Goal: Information Seeking & Learning: Learn about a topic

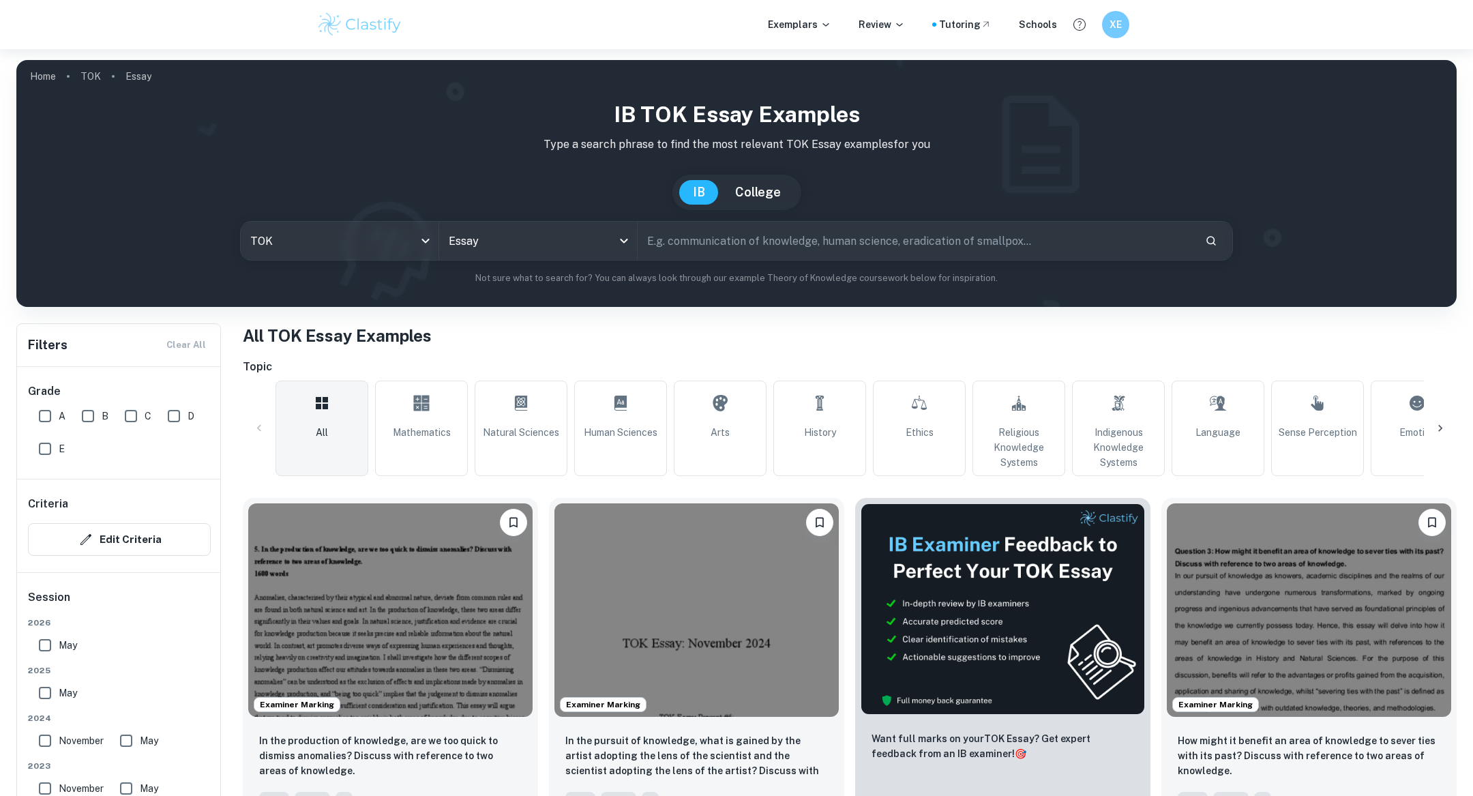
scroll to position [270, 0]
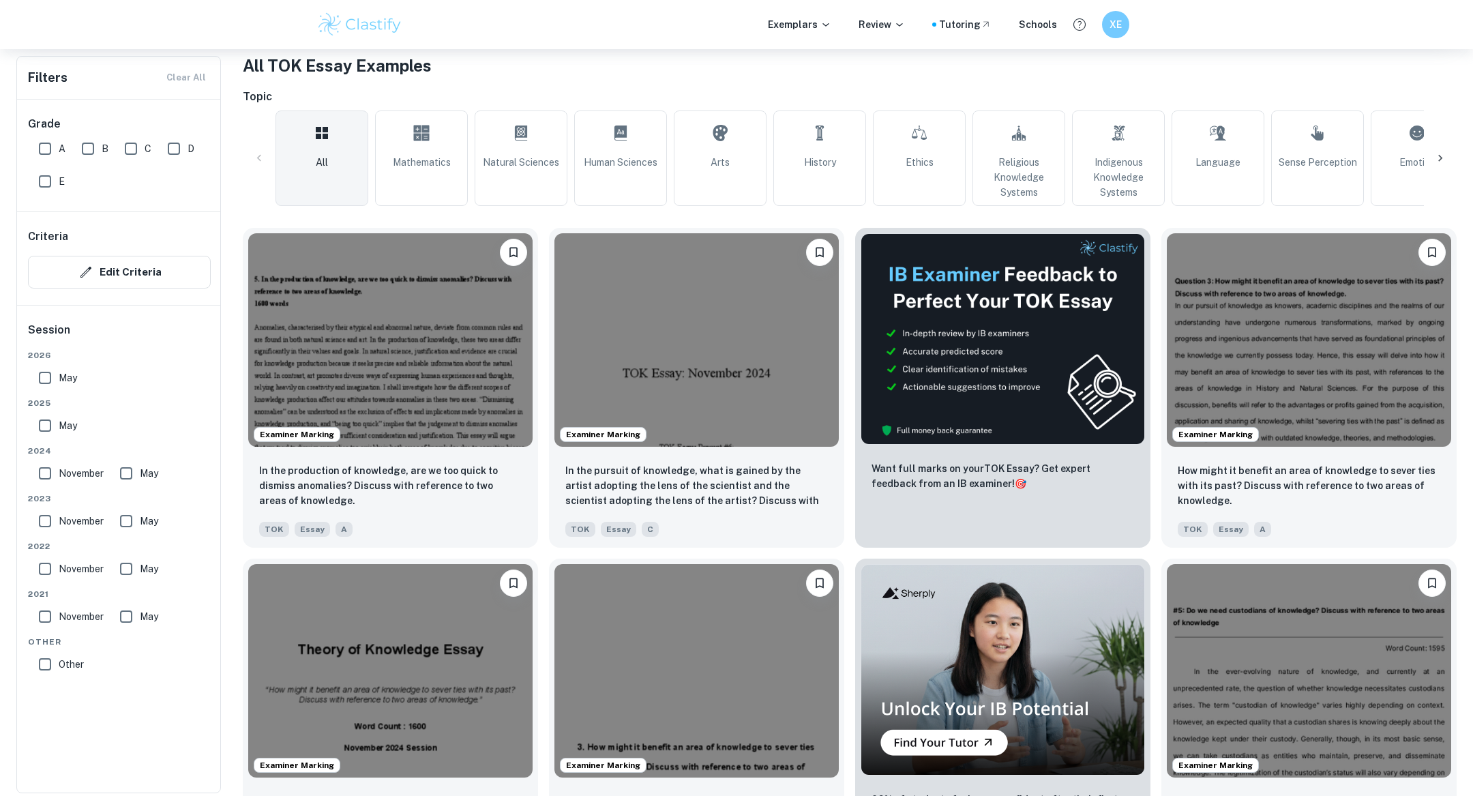
click at [40, 141] on input "A" at bounding box center [44, 148] width 27 height 27
checkbox input "true"
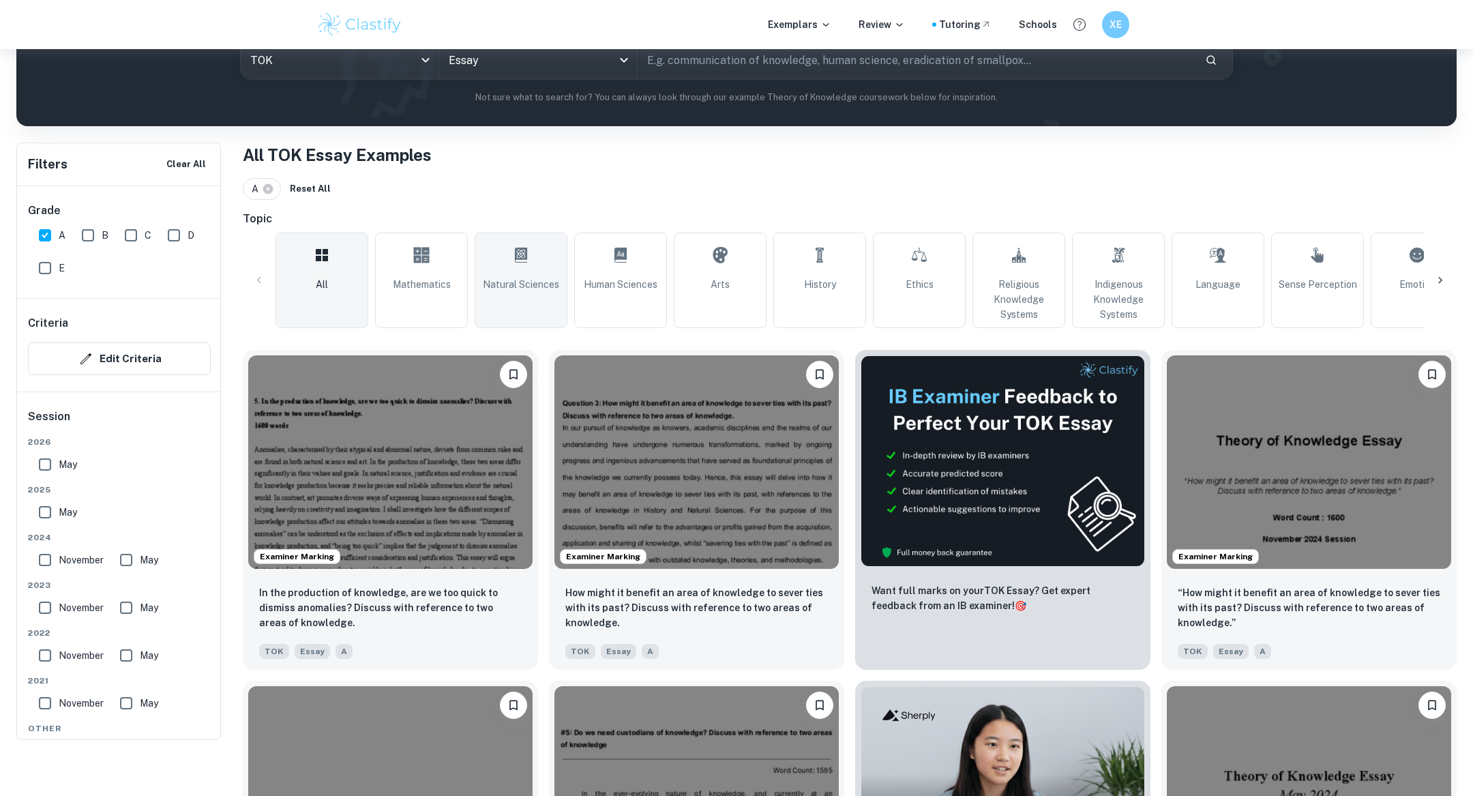
scroll to position [102, 0]
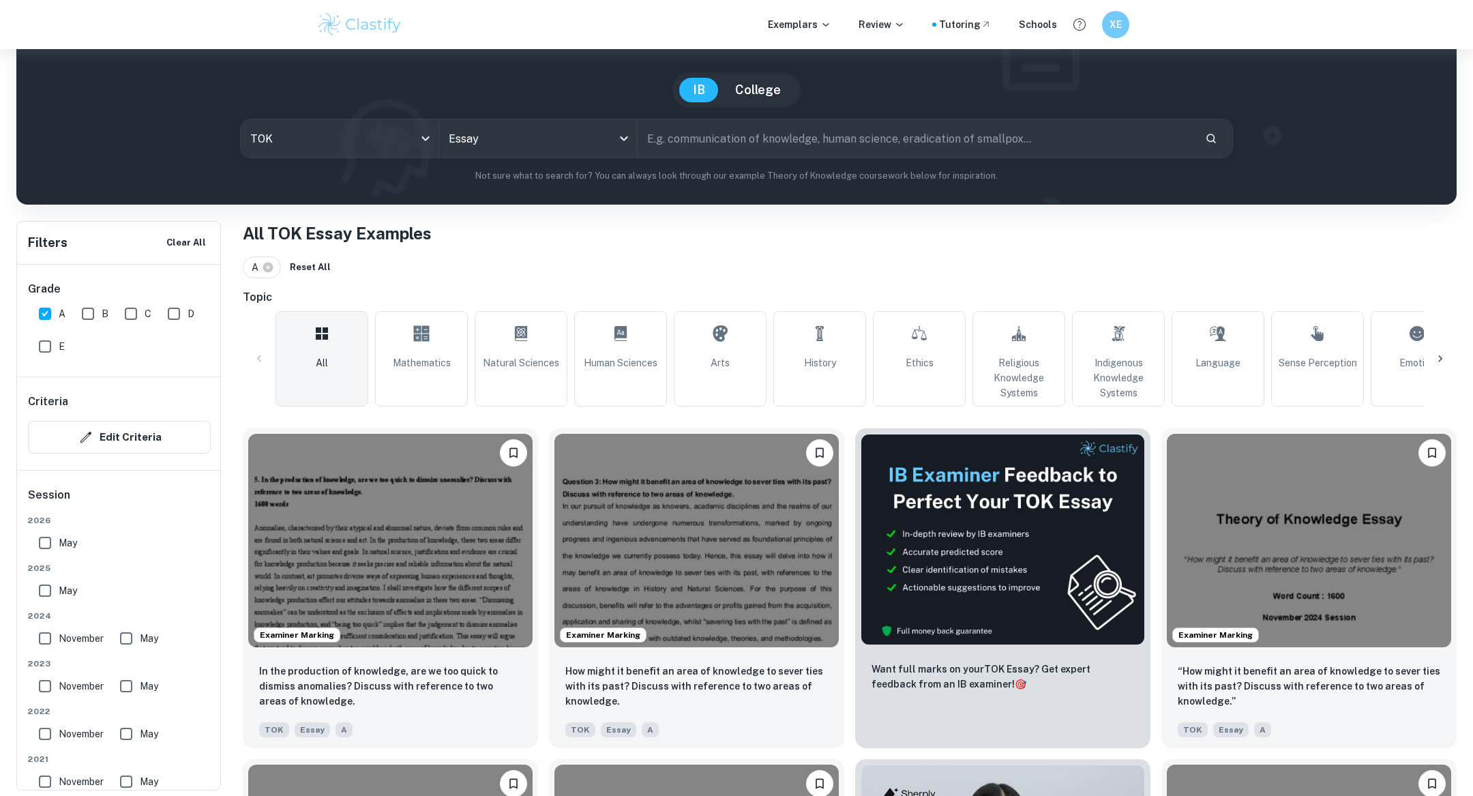
click at [670, 143] on input "text" at bounding box center [916, 138] width 557 height 38
paste input "In the production of knowledge, does it matter that observation is an essential…"
type input "In the production of knowledge, does it matter that observation is an essential…"
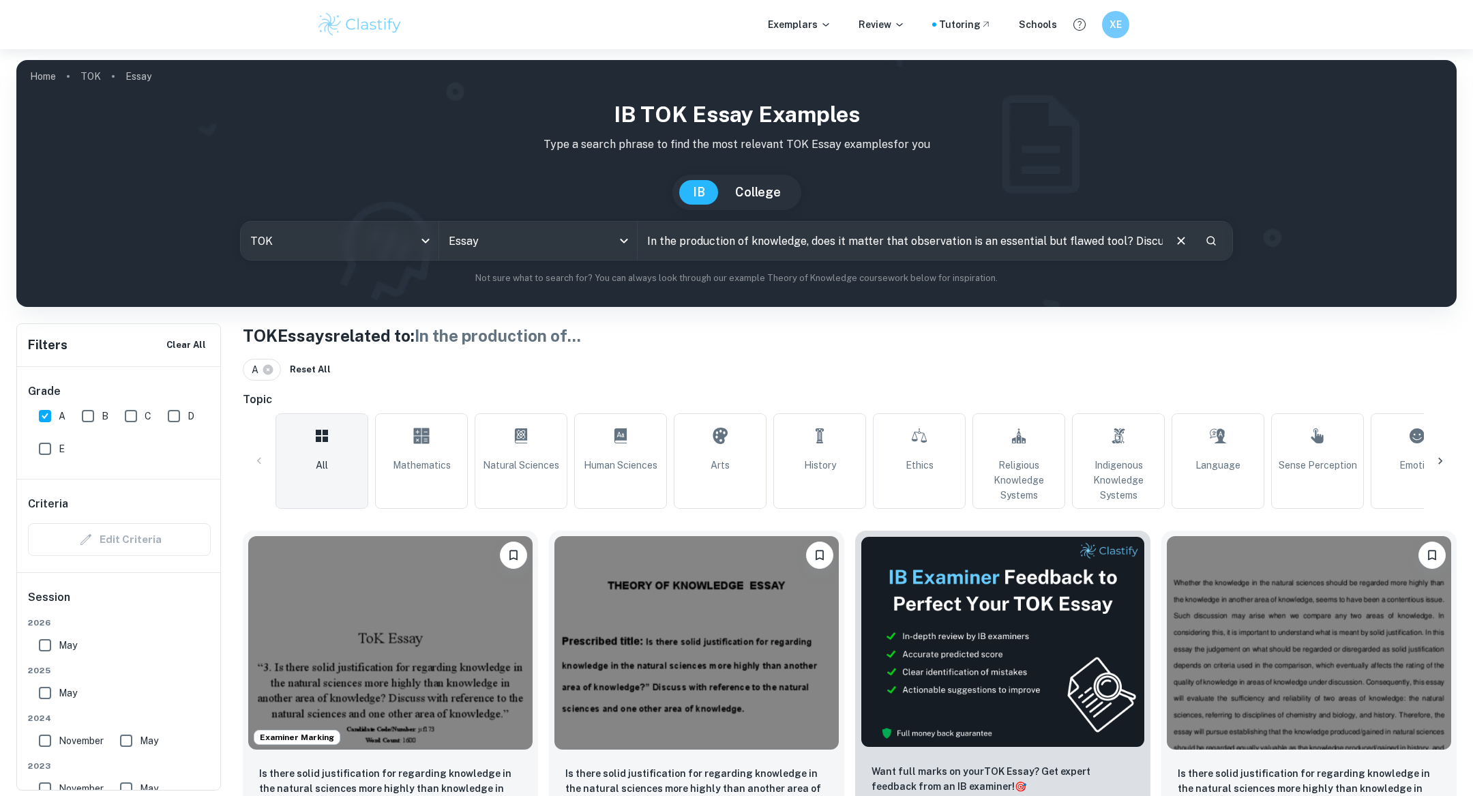
scroll to position [66, 0]
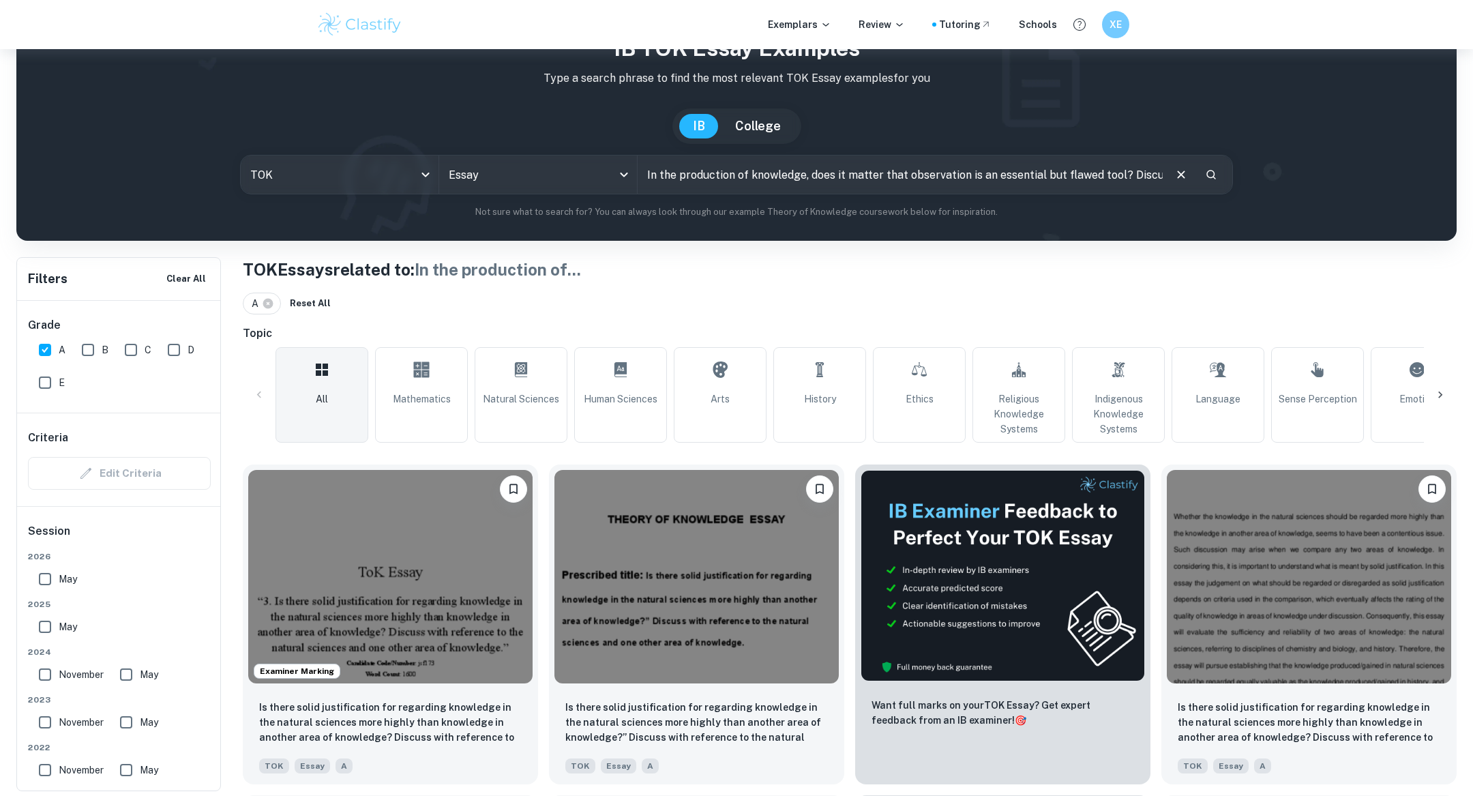
click at [772, 182] on input "In the production of knowledge, does it matter that observation is an essential…" at bounding box center [900, 175] width 525 height 38
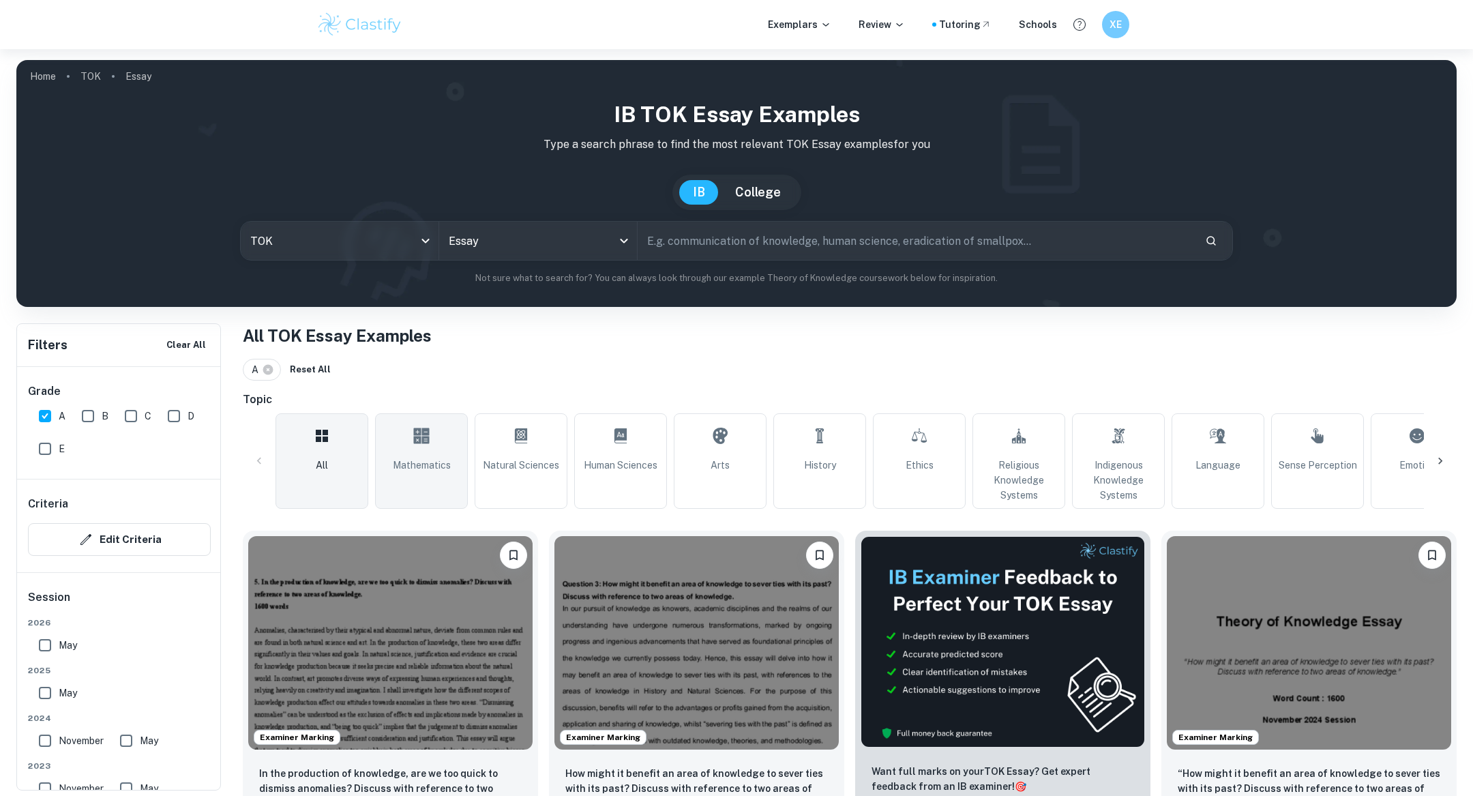
click at [449, 451] on link "Mathematics" at bounding box center [421, 461] width 93 height 96
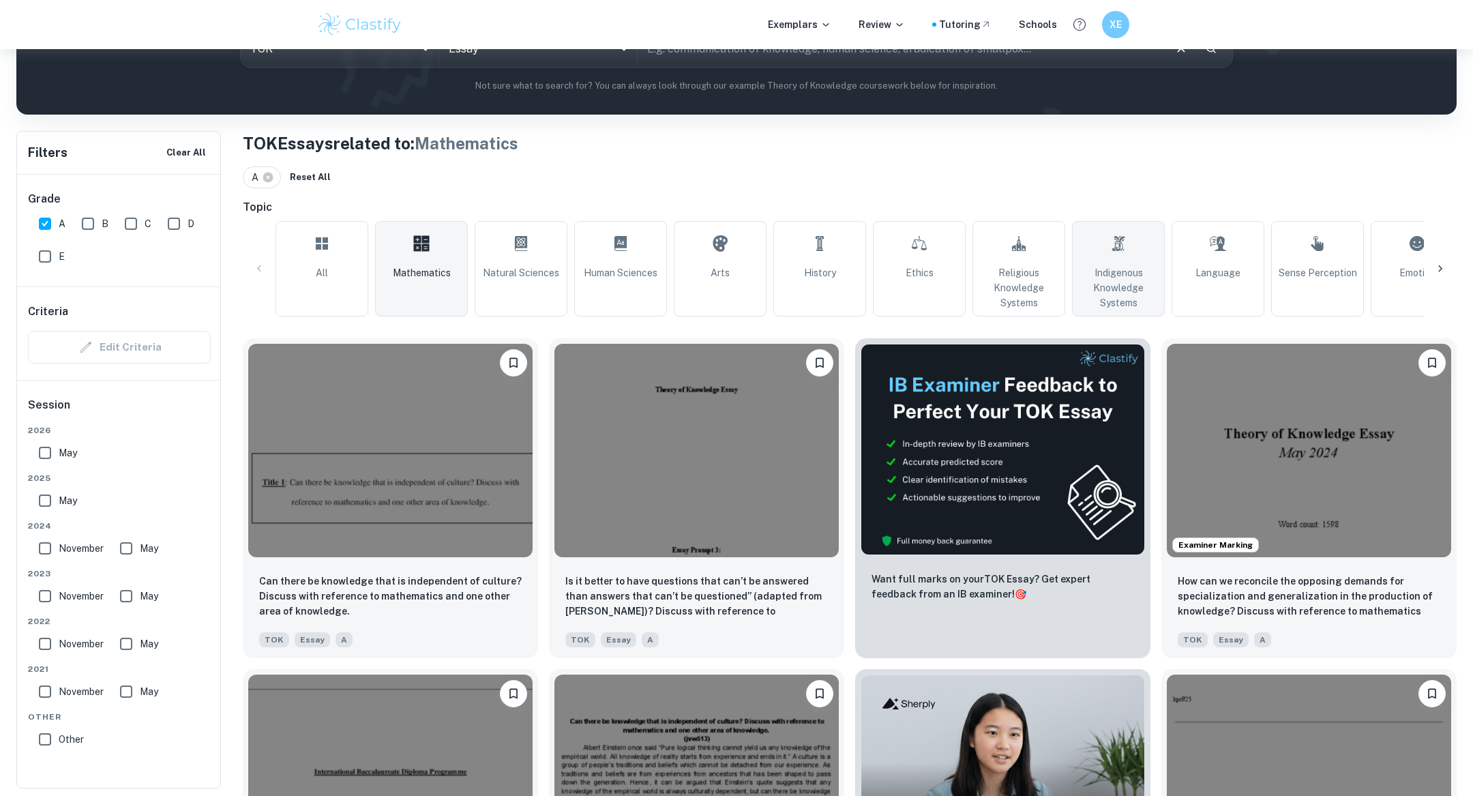
scroll to position [190, 0]
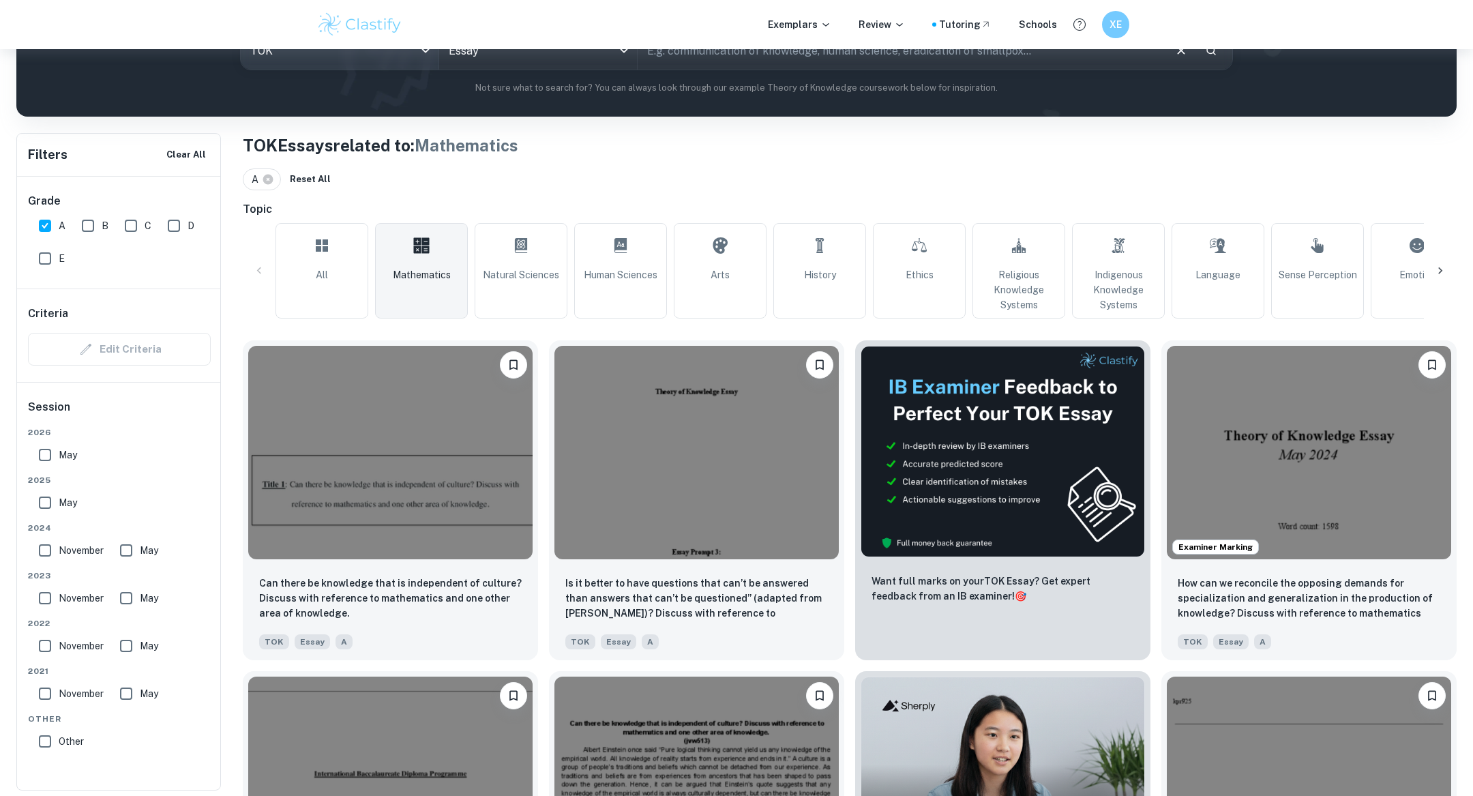
drag, startPoint x: 346, startPoint y: 254, endPoint x: 366, endPoint y: 250, distance: 20.2
click at [346, 255] on link "All" at bounding box center [322, 271] width 93 height 96
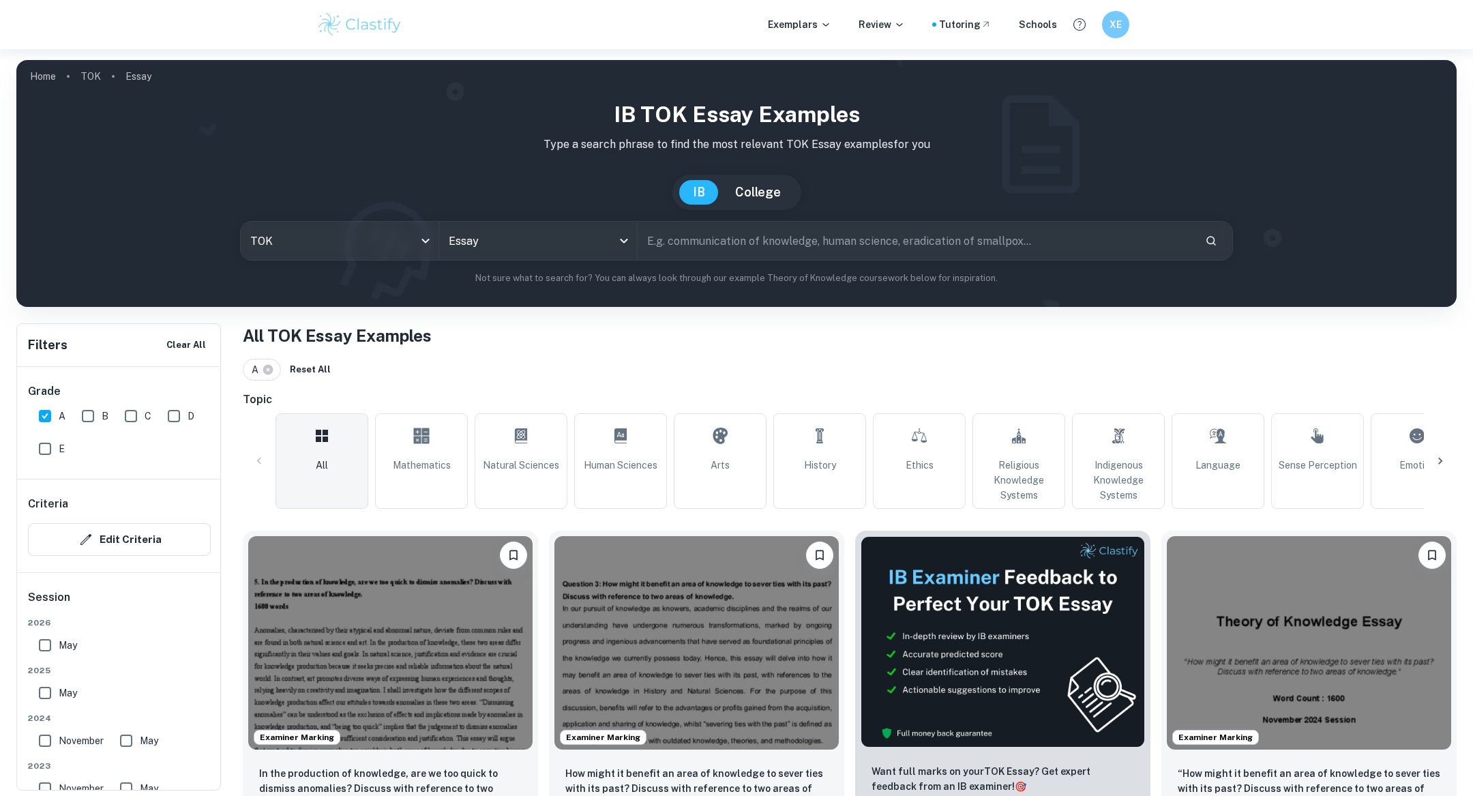
click at [720, 235] on input "text" at bounding box center [916, 241] width 557 height 38
type input "conveyed"
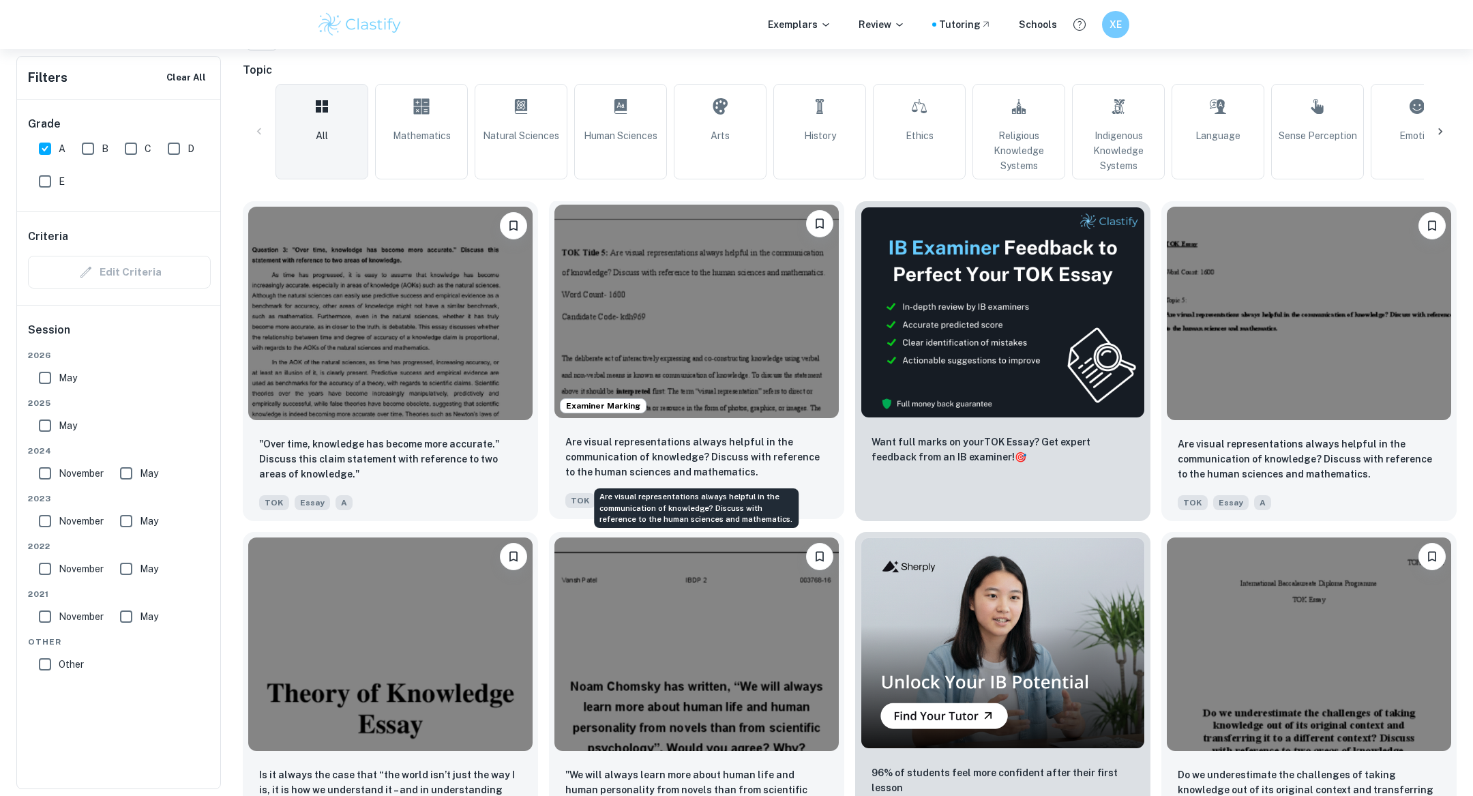
scroll to position [495, 0]
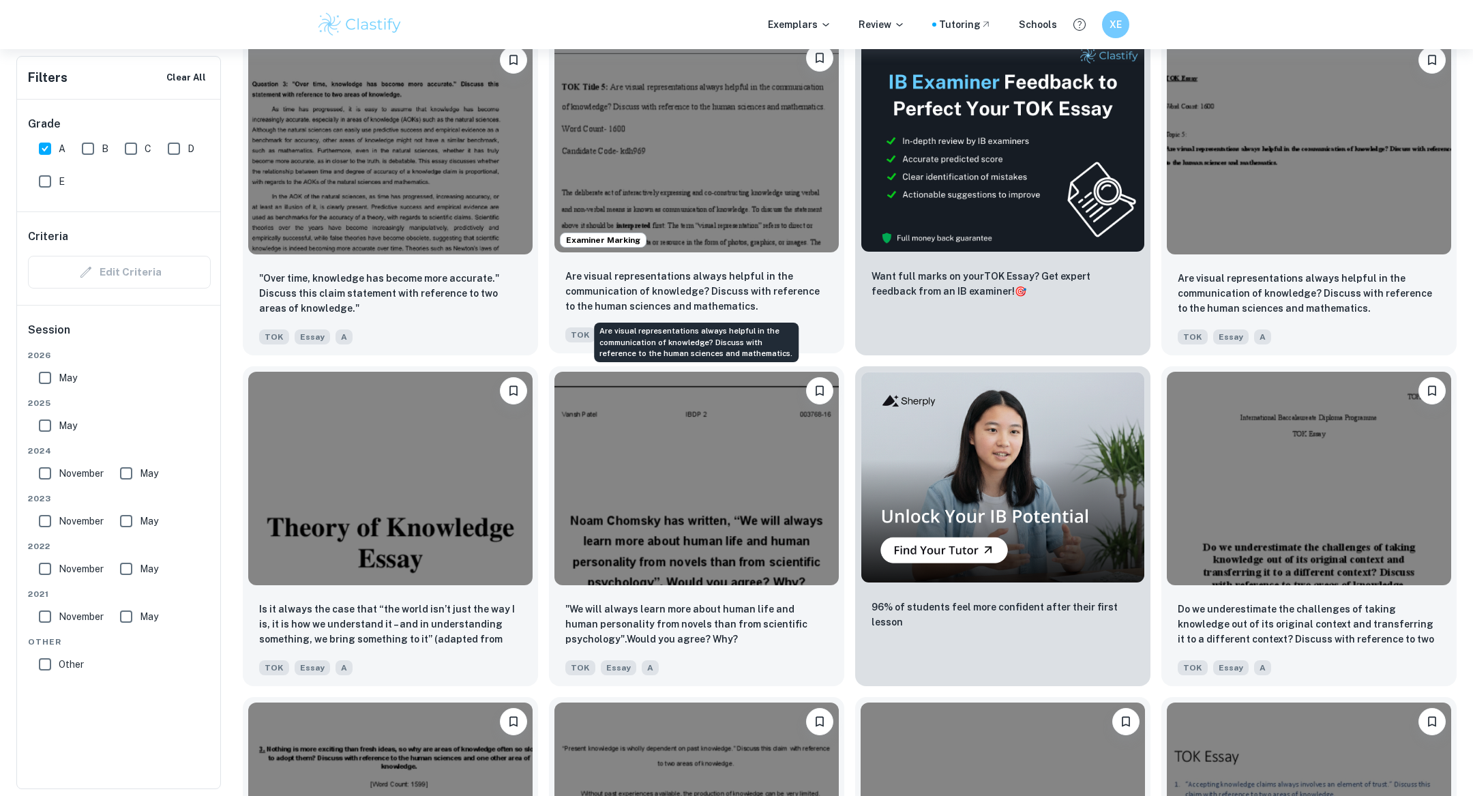
click at [716, 276] on p "Are visual representations always helpful in the communication of knowledge? Di…" at bounding box center [696, 291] width 263 height 45
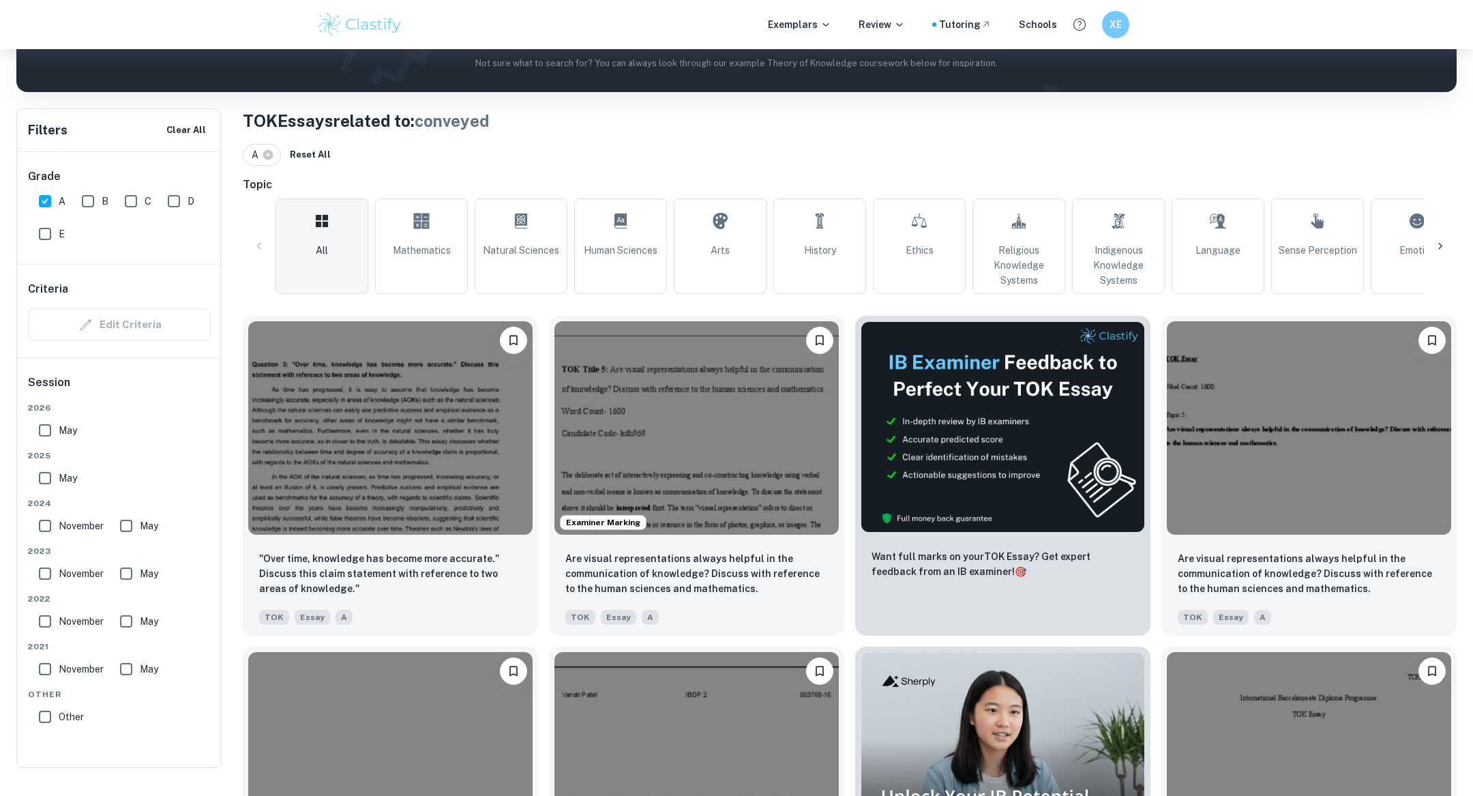
scroll to position [192, 0]
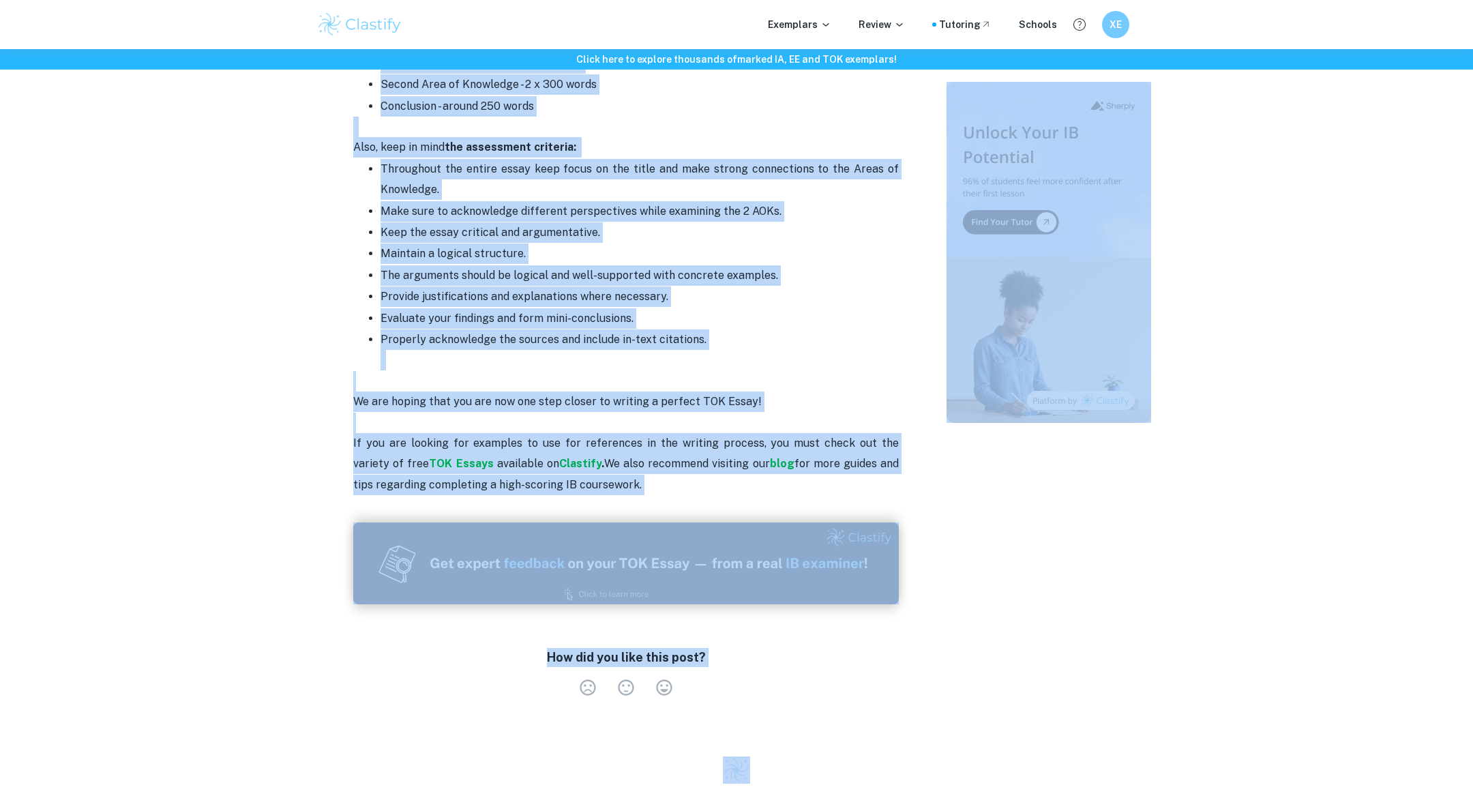
scroll to position [2214, 0]
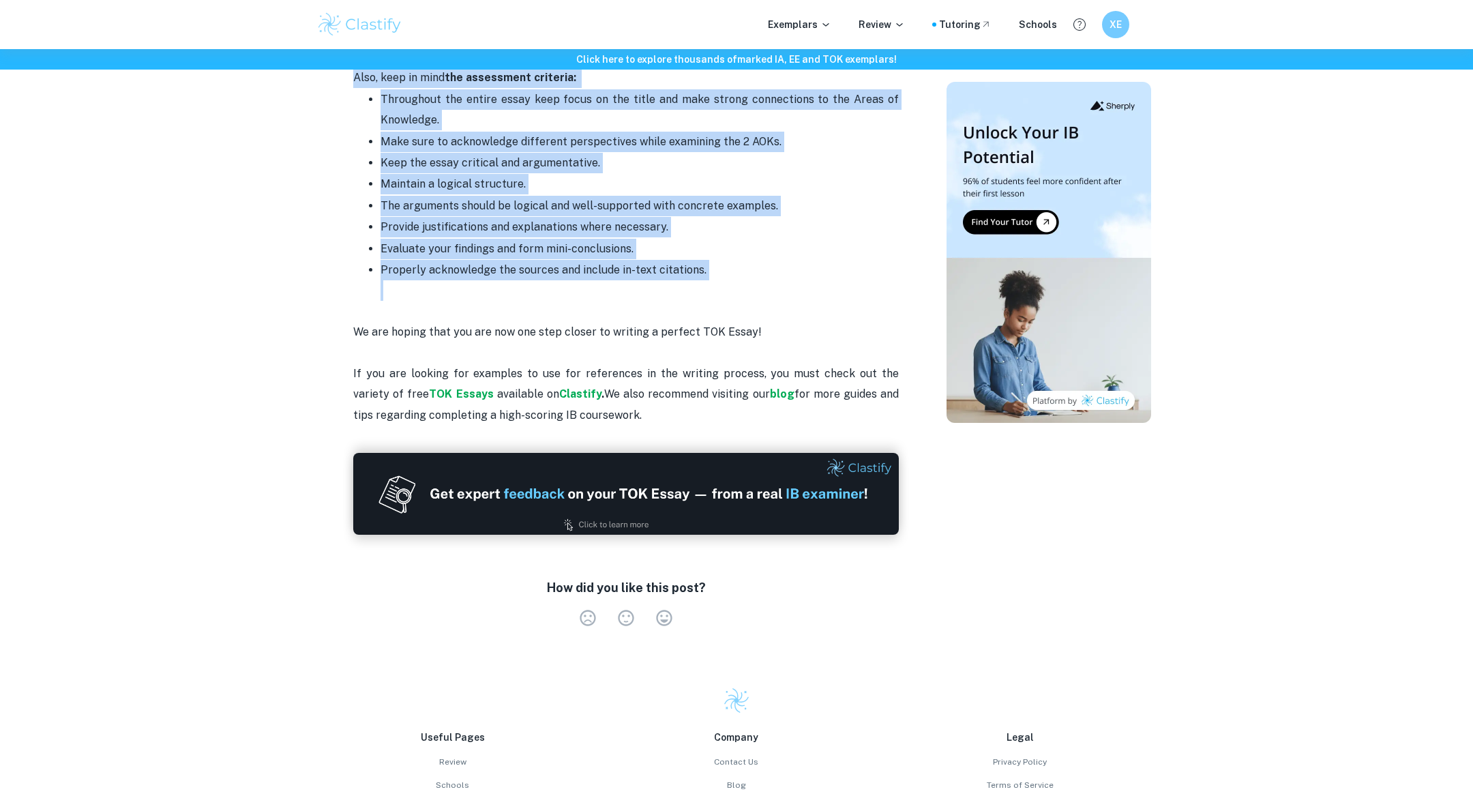
drag, startPoint x: 360, startPoint y: 414, endPoint x: 767, endPoint y: 269, distance: 431.7
copy div "LOR ipsum dolors ame consectet A ELI seddo eiusmo tempori utl etdolorem: ali en…"
